Goal: Task Accomplishment & Management: Use online tool/utility

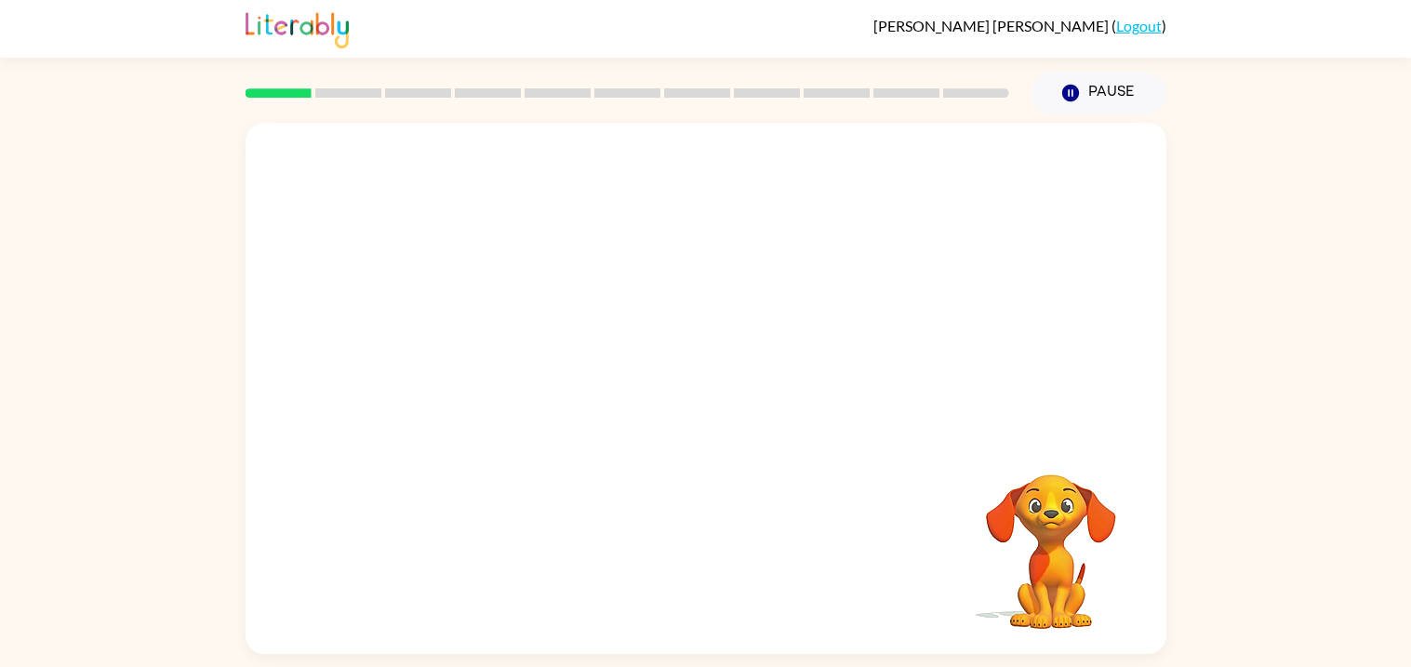
click at [1049, 501] on video "Your browser must support playing .mp4 files to use Literably. Please try using…" at bounding box center [1051, 539] width 186 height 186
click at [715, 410] on icon "button" at bounding box center [705, 397] width 33 height 33
click at [770, 507] on div at bounding box center [706, 560] width 884 height 153
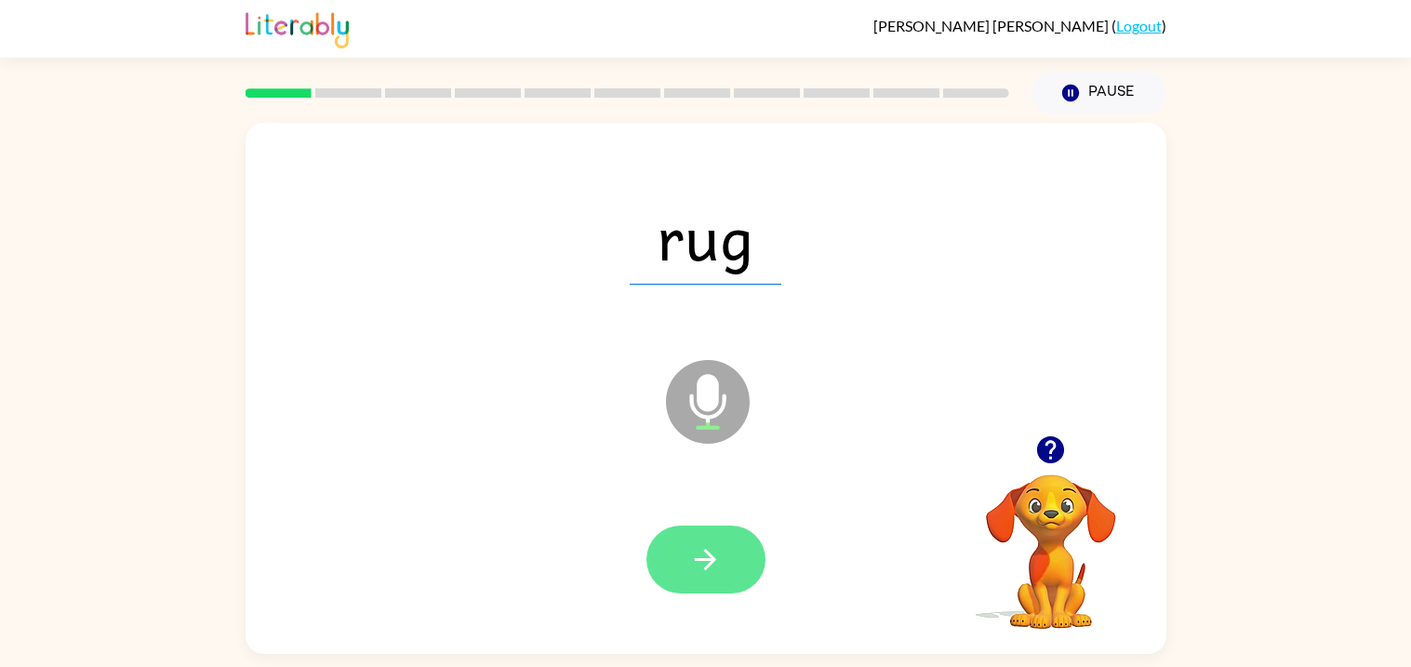
click at [698, 589] on button "button" at bounding box center [706, 560] width 119 height 68
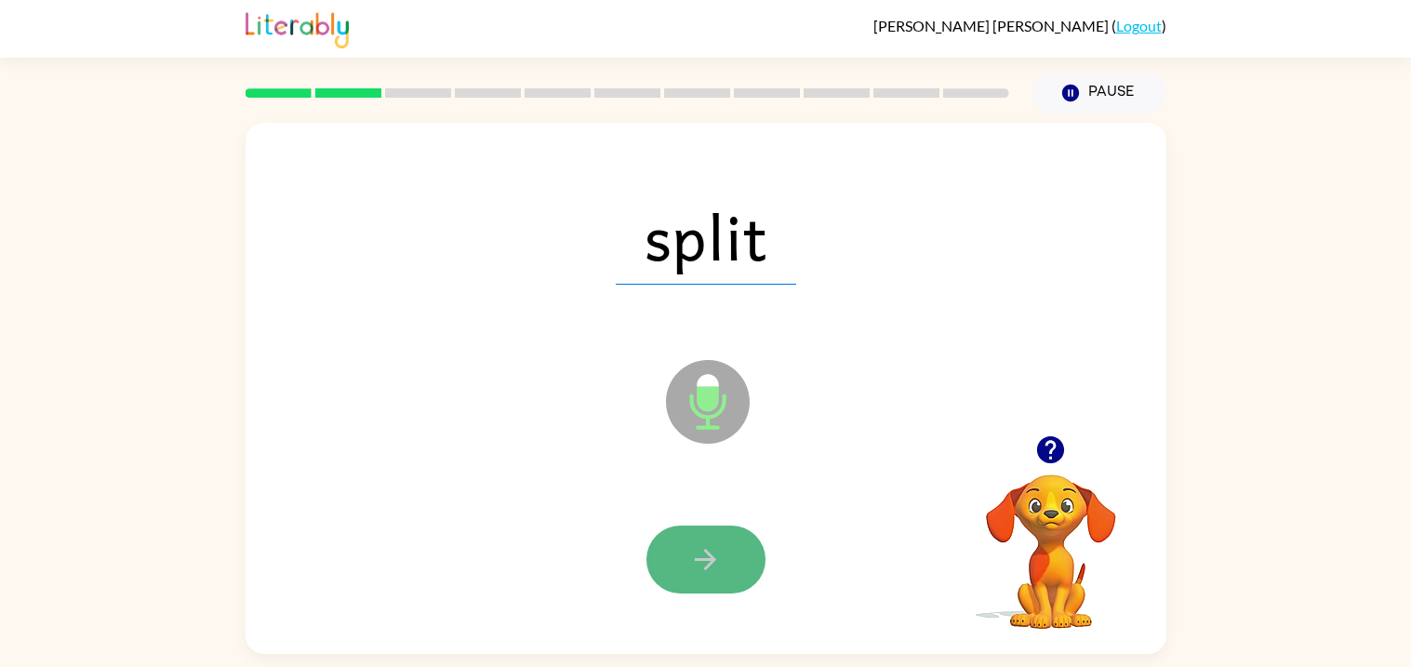
click at [711, 554] on icon "button" at bounding box center [705, 559] width 33 height 33
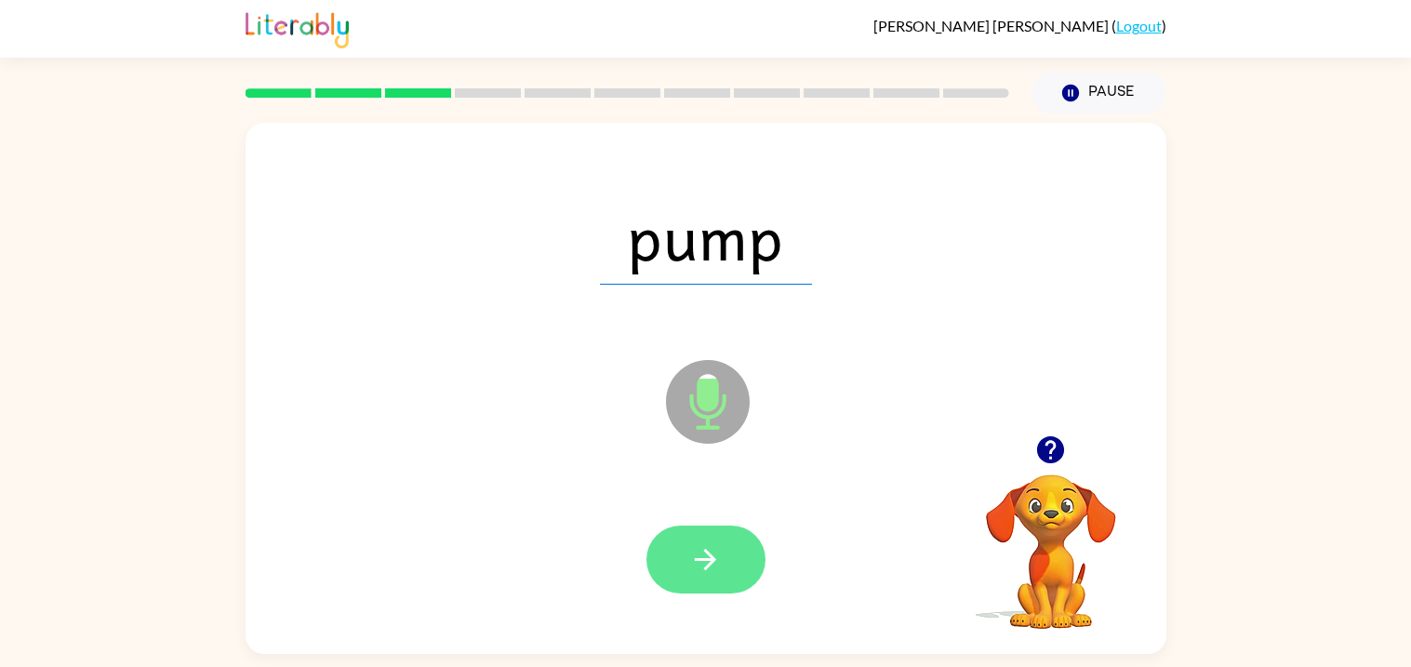
click at [720, 550] on icon "button" at bounding box center [705, 559] width 33 height 33
click at [736, 560] on button "button" at bounding box center [706, 560] width 119 height 68
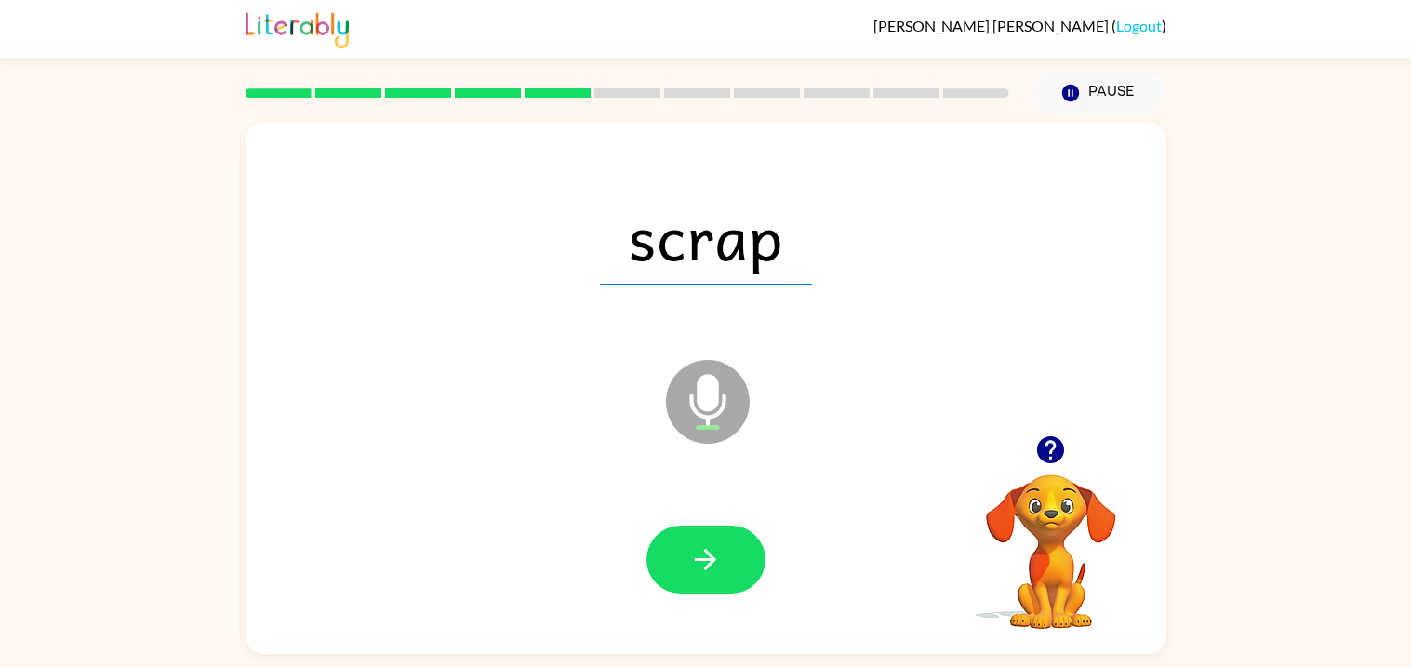
click at [800, 541] on div at bounding box center [706, 560] width 884 height 153
click at [724, 569] on button "button" at bounding box center [706, 560] width 119 height 68
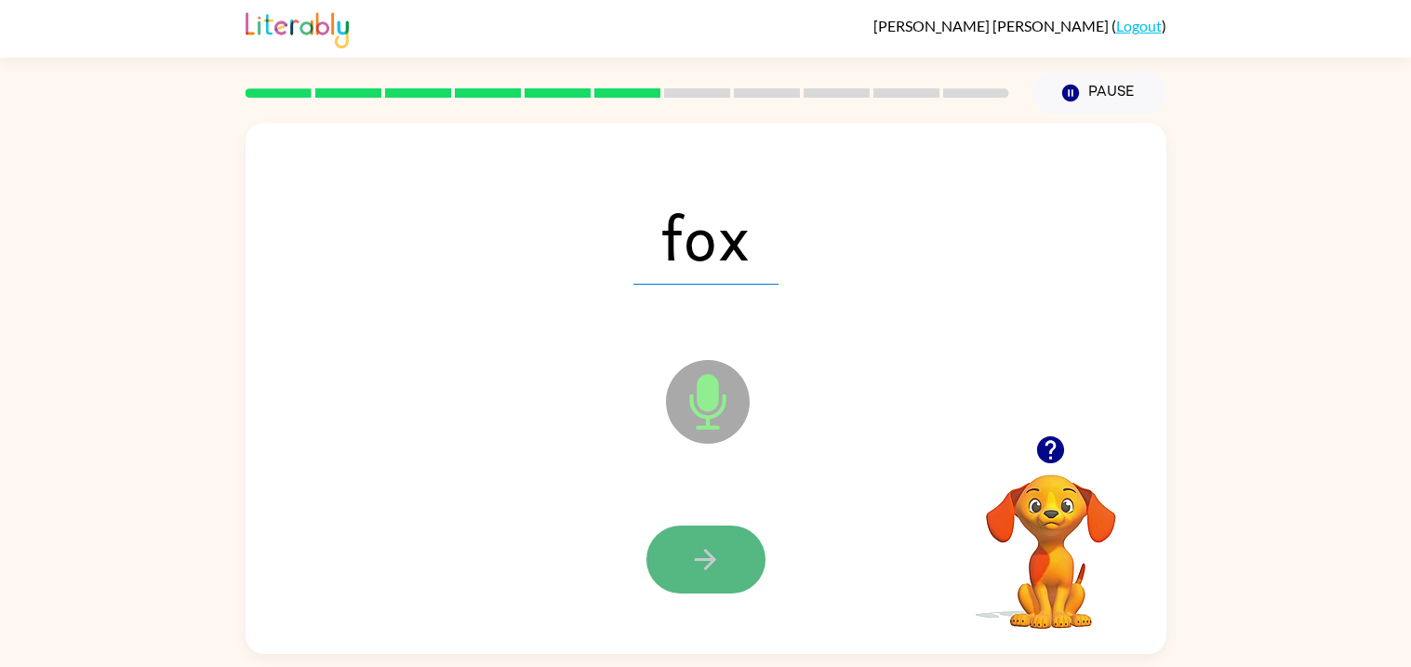
click at [709, 559] on icon "button" at bounding box center [705, 559] width 21 height 21
click at [702, 562] on icon "button" at bounding box center [705, 559] width 33 height 33
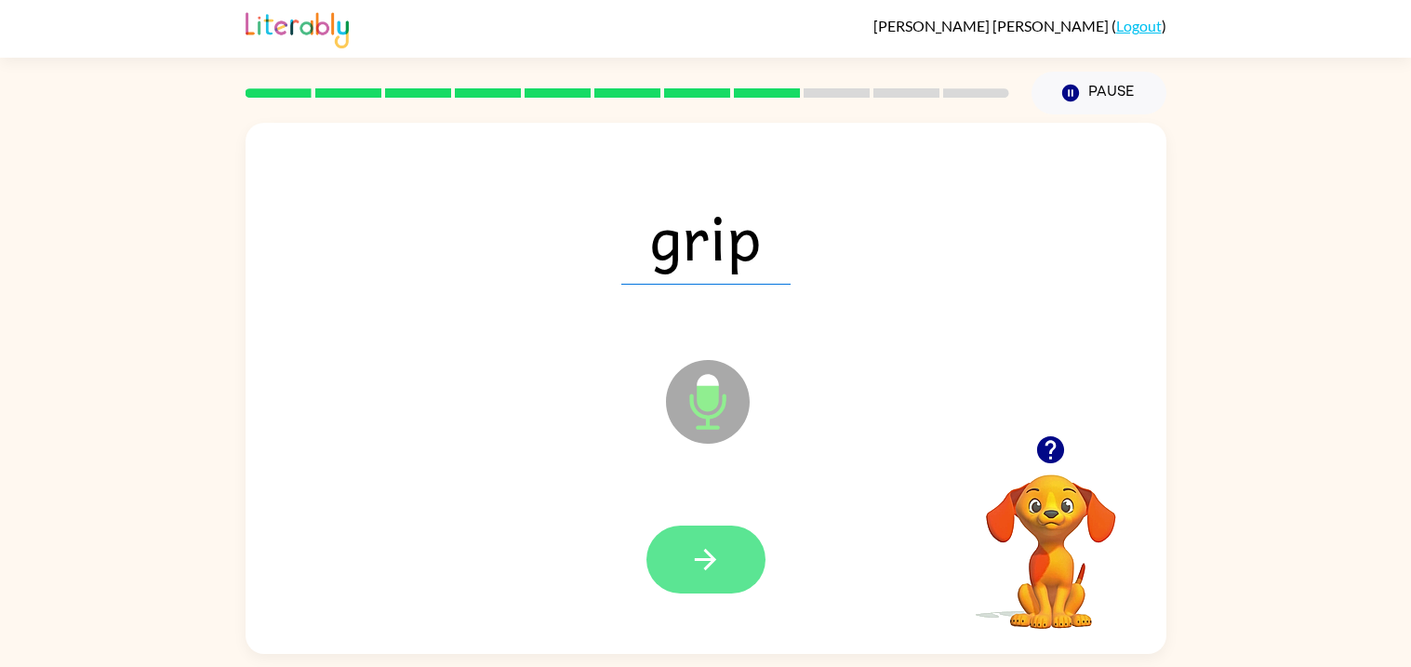
click at [671, 556] on button "button" at bounding box center [706, 560] width 119 height 68
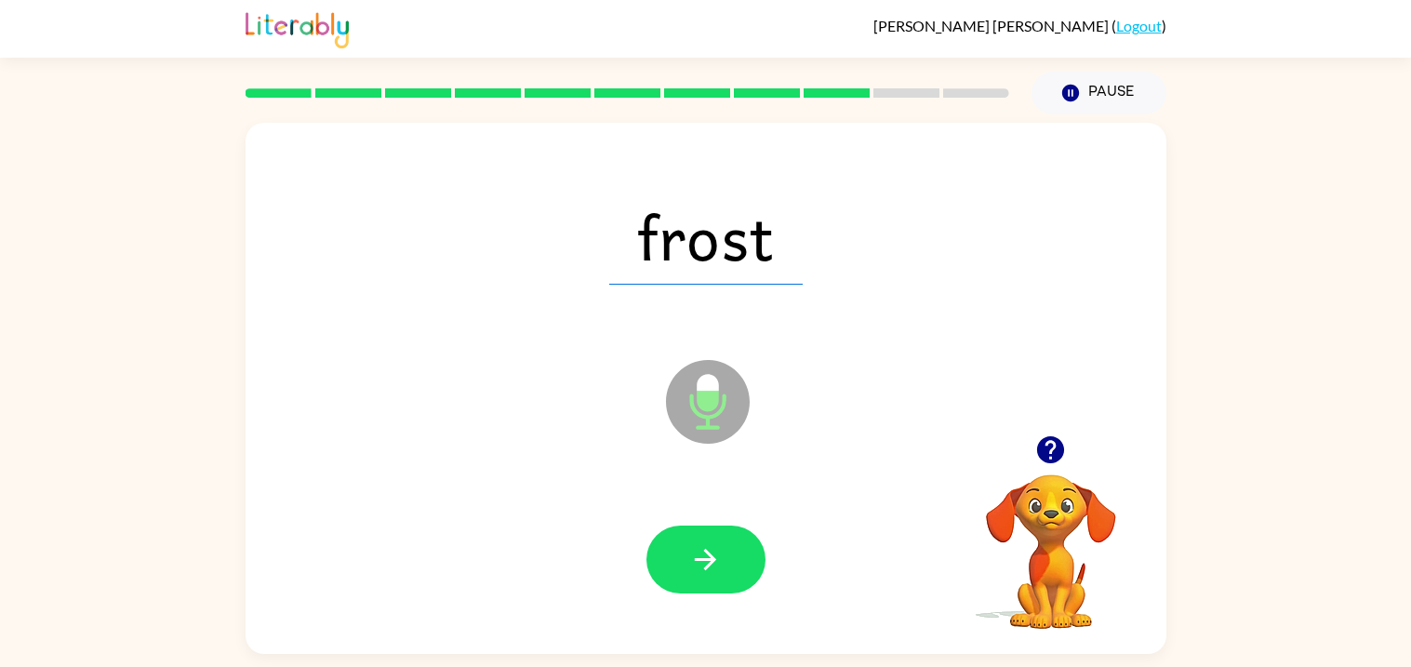
click at [674, 556] on button "button" at bounding box center [706, 560] width 119 height 68
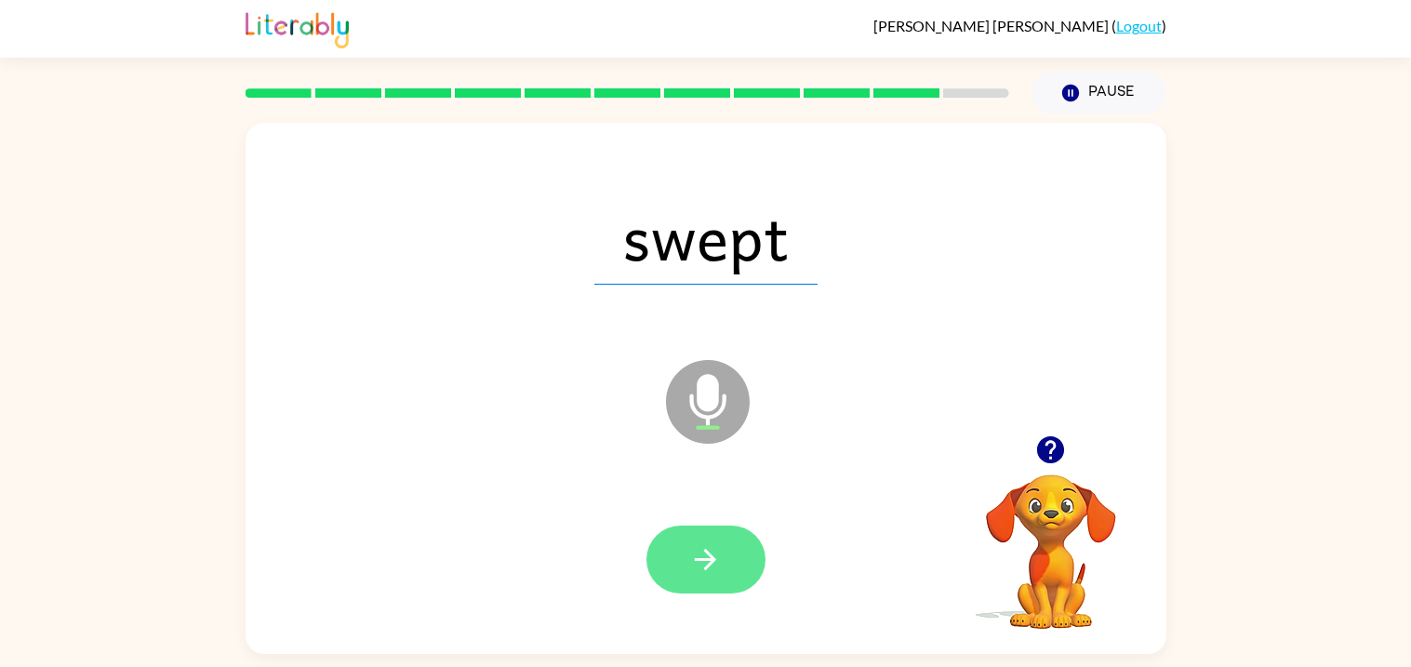
click at [744, 563] on button "button" at bounding box center [706, 560] width 119 height 68
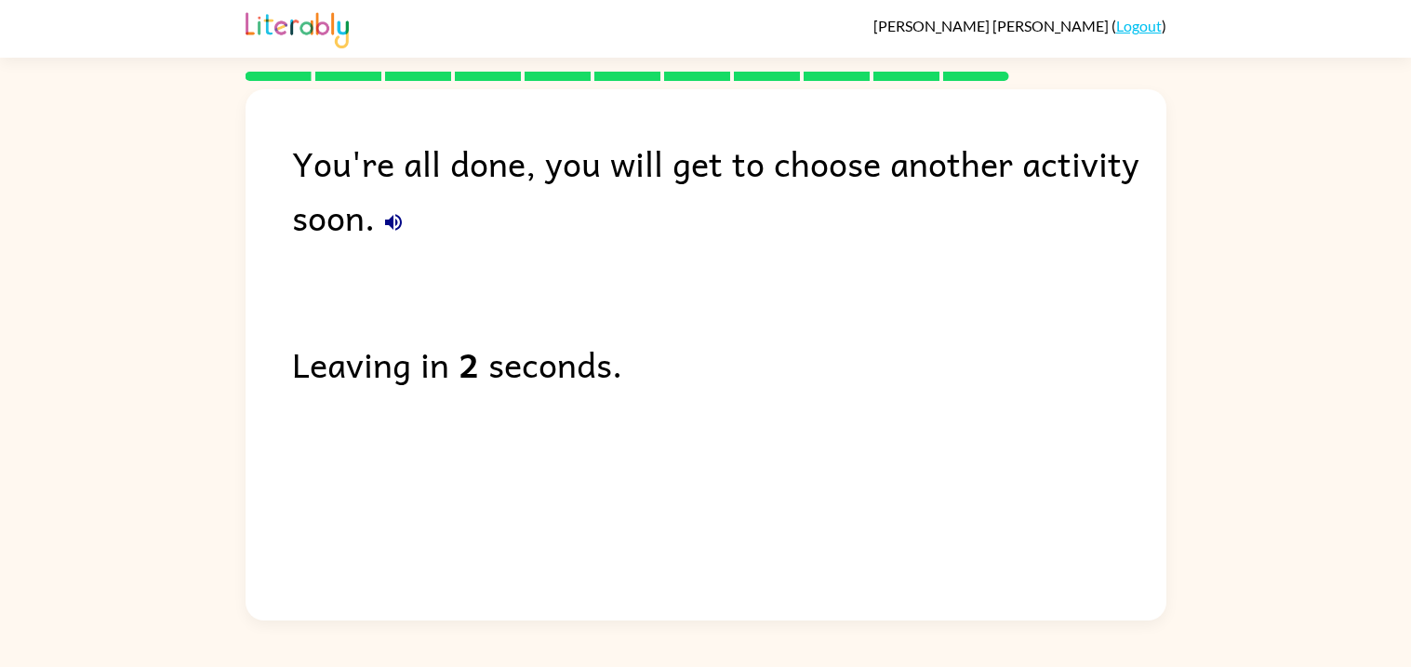
click at [393, 224] on icon "button" at bounding box center [393, 222] width 22 height 22
